Goal: Task Accomplishment & Management: Use online tool/utility

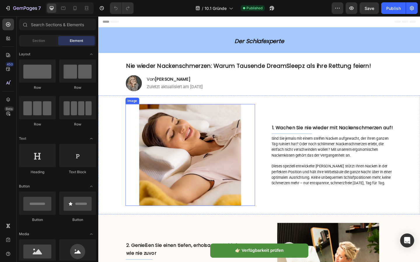
click at [189, 149] on img at bounding box center [198, 167] width 141 height 111
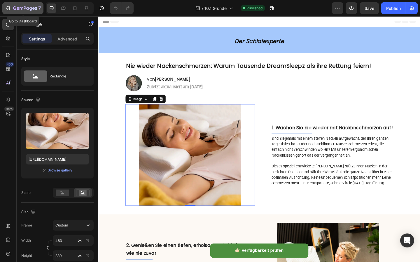
click at [14, 12] on button "7" at bounding box center [22, 8] width 41 height 12
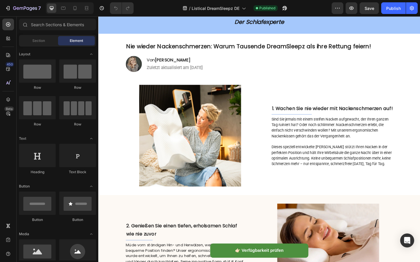
scroll to position [39, 0]
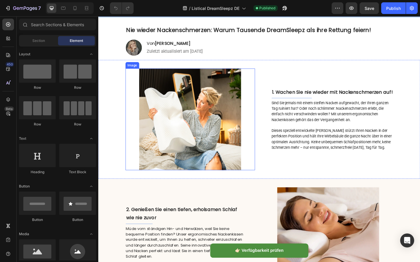
click at [199, 122] on img at bounding box center [198, 128] width 141 height 111
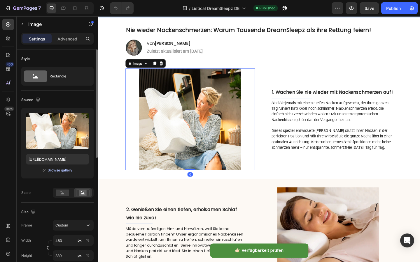
click at [52, 168] on div "Browse gallery" at bounding box center [59, 170] width 25 height 5
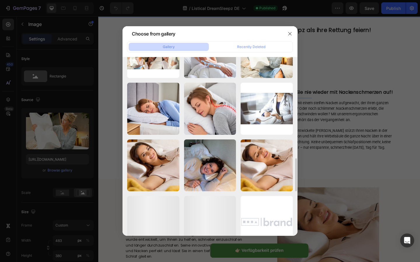
scroll to position [511, 0]
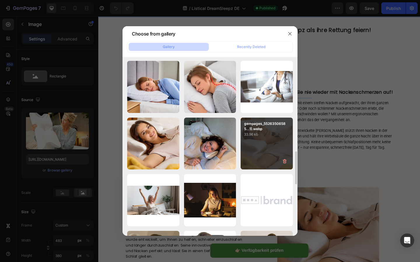
click at [256, 145] on div "gempages_55263506585...1).webp 33.96 kb" at bounding box center [266, 144] width 52 height 52
type input "[URL][DOMAIN_NAME]"
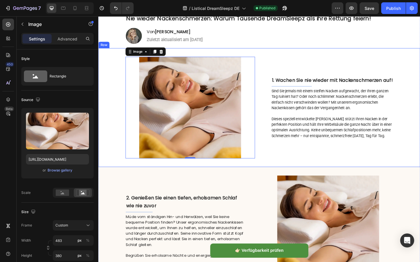
scroll to position [55, 0]
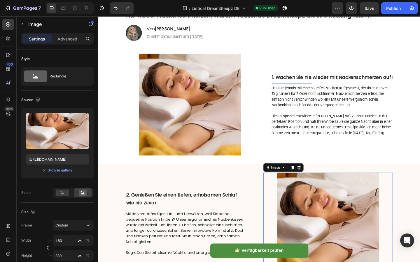
click at [312, 224] on img at bounding box center [347, 241] width 141 height 111
click at [70, 169] on div "Browse gallery" at bounding box center [59, 170] width 25 height 5
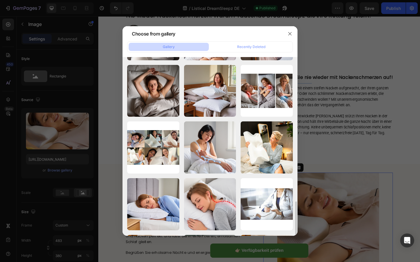
scroll to position [469, 0]
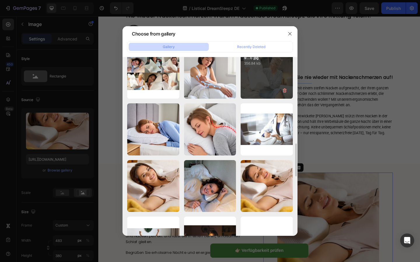
click at [255, 84] on div "gempages_552635065859...1).jpg 356.84 kb" at bounding box center [266, 73] width 52 height 52
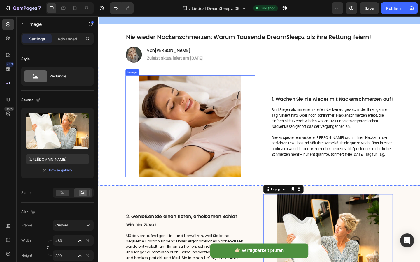
scroll to position [0, 0]
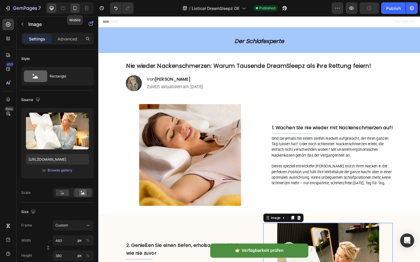
click at [72, 10] on icon at bounding box center [75, 8] width 6 height 6
type input "[URL][DOMAIN_NAME]"
type input "335"
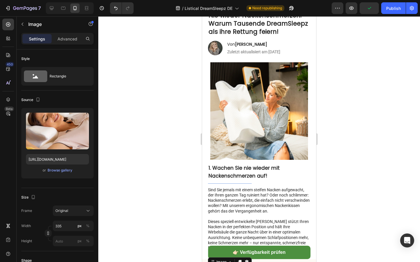
scroll to position [31, 0]
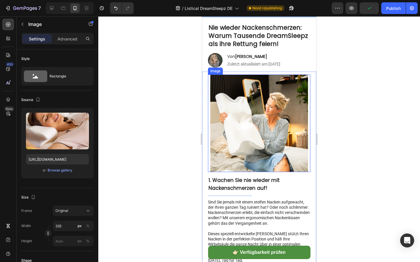
click at [249, 147] on img at bounding box center [259, 124] width 98 height 98
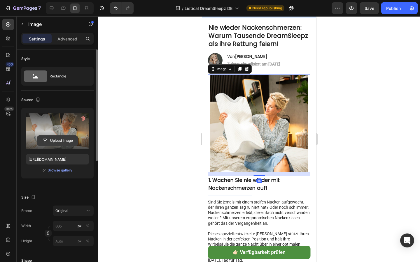
click at [58, 142] on input "file" at bounding box center [57, 141] width 40 height 10
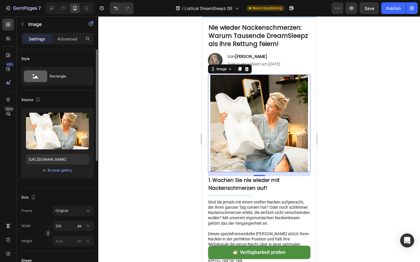
click at [60, 174] on div "Upload Image [URL][DOMAIN_NAME] or Browse gallery" at bounding box center [57, 143] width 72 height 71
click at [60, 171] on div "Browse gallery" at bounding box center [59, 170] width 25 height 5
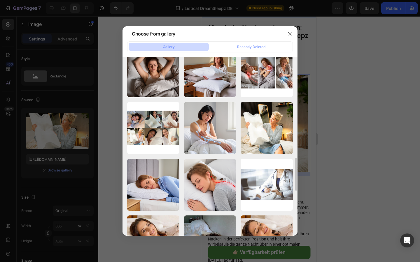
scroll to position [459, 0]
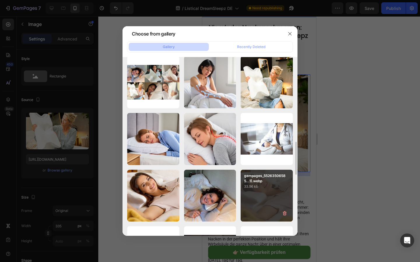
click at [254, 179] on p "gempages_55263506585...1).webp" at bounding box center [266, 178] width 45 height 10
type input "[URL][DOMAIN_NAME]"
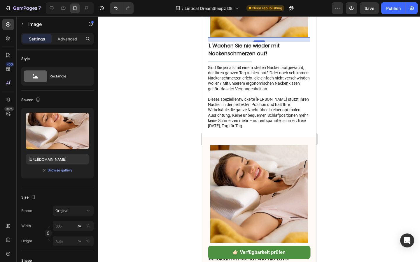
scroll to position [212, 0]
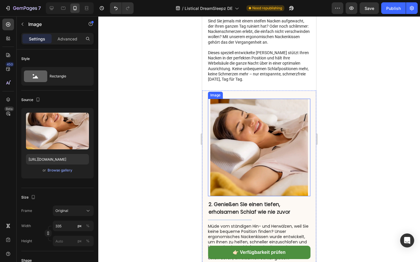
click at [258, 144] on img at bounding box center [259, 148] width 98 height 98
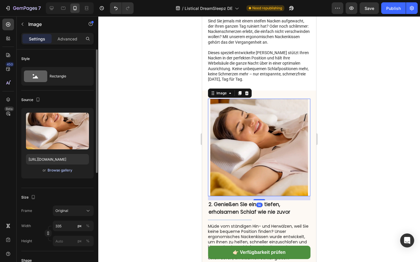
click at [57, 169] on div "Browse gallery" at bounding box center [59, 170] width 25 height 5
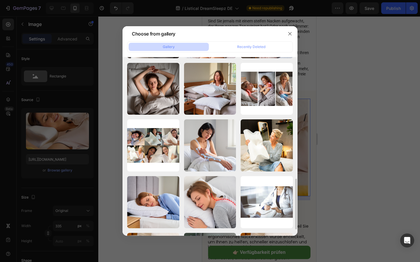
scroll to position [431, 0]
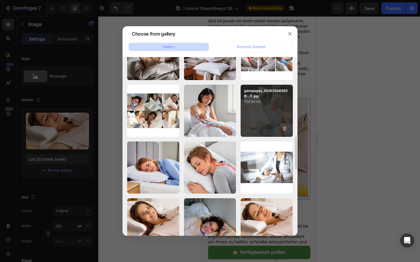
click at [258, 114] on div "gempages_552635065859...1).jpg 356.84 kb" at bounding box center [266, 111] width 52 height 52
type input "[URL][DOMAIN_NAME]"
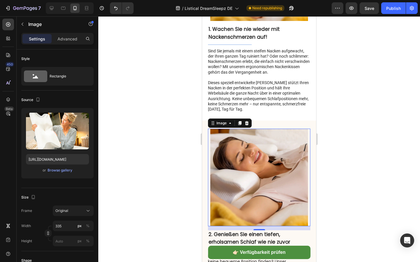
scroll to position [0, 0]
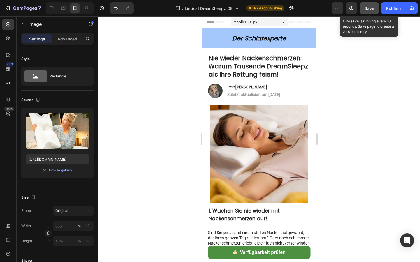
click at [368, 12] on button "Save" at bounding box center [368, 8] width 19 height 12
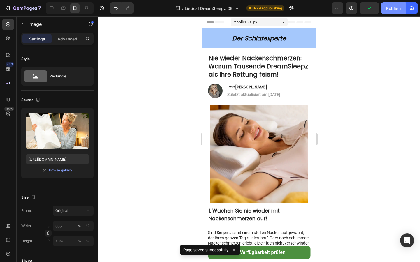
click at [390, 9] on div "Publish" at bounding box center [393, 8] width 15 height 6
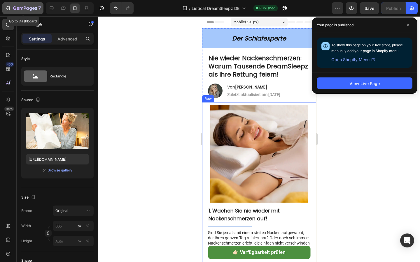
click at [15, 11] on icon "button" at bounding box center [25, 8] width 24 height 5
